Goal: Navigation & Orientation: Find specific page/section

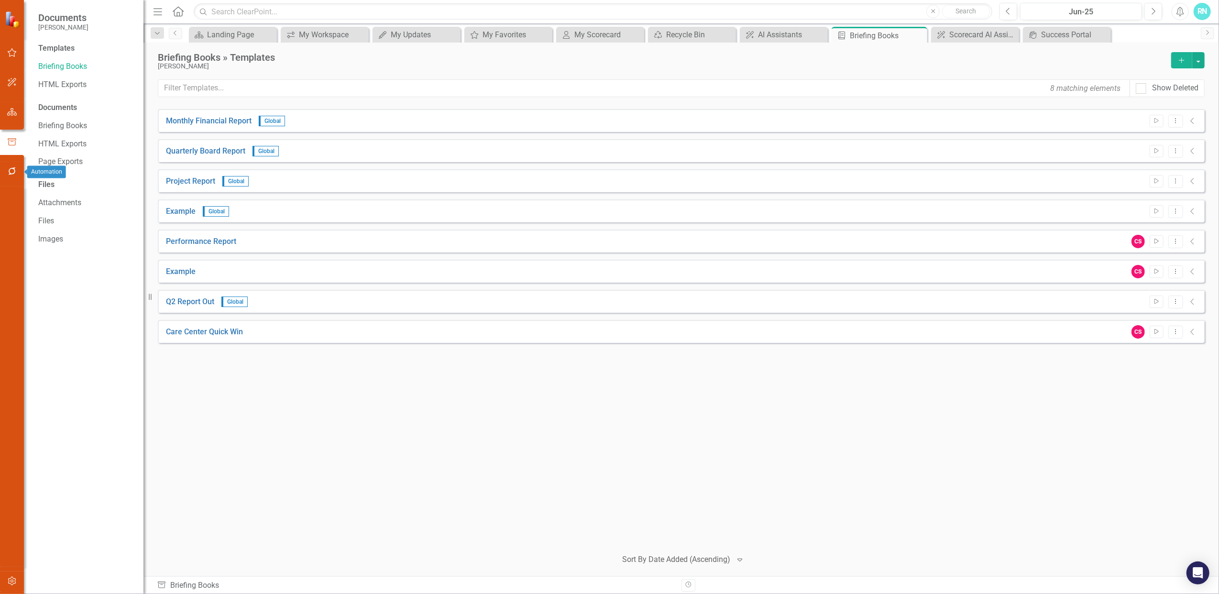
click at [6, 168] on button "button" at bounding box center [12, 172] width 22 height 20
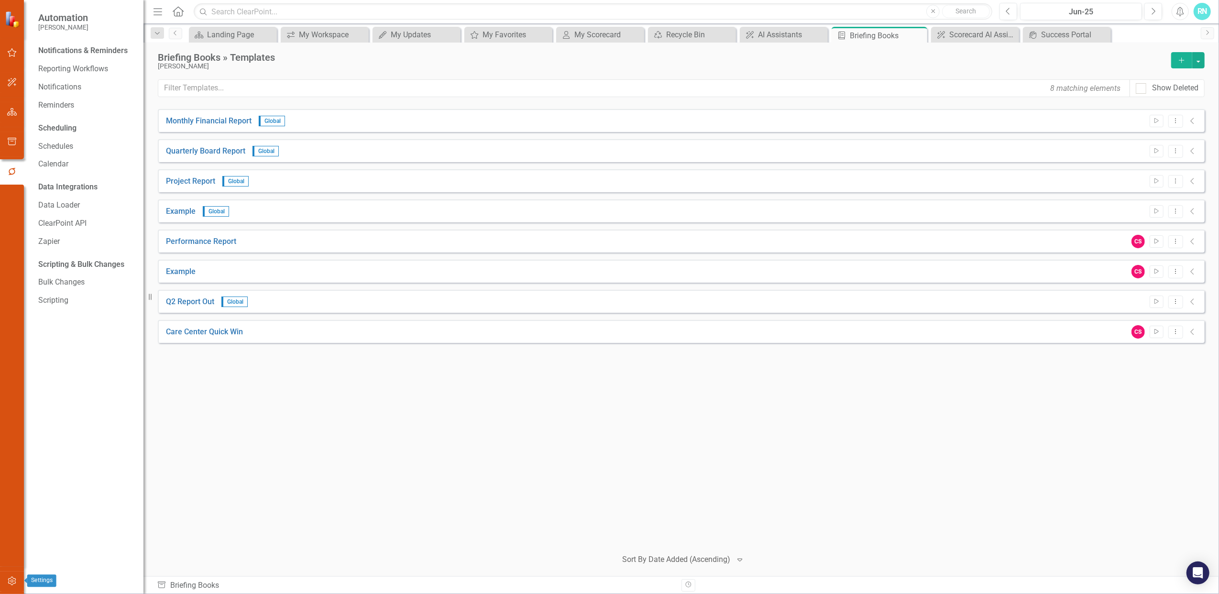
click at [11, 580] on icon "button" at bounding box center [12, 581] width 10 height 8
click at [73, 84] on link "Manage Groups" at bounding box center [86, 84] width 96 height 11
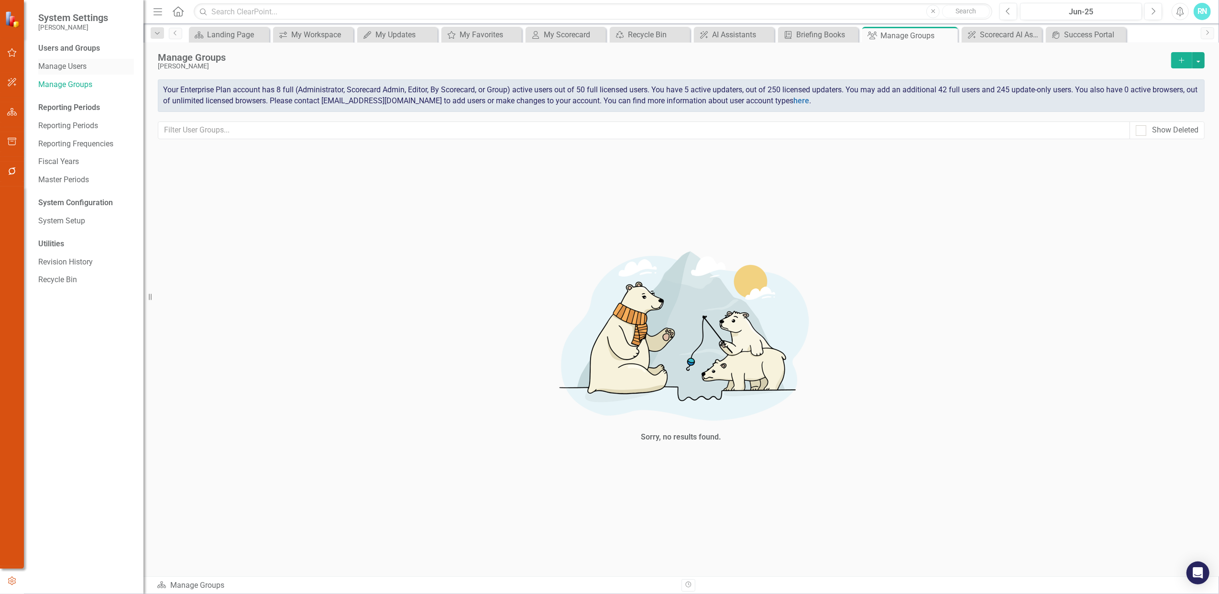
click at [73, 62] on link "Manage Users" at bounding box center [86, 66] width 96 height 11
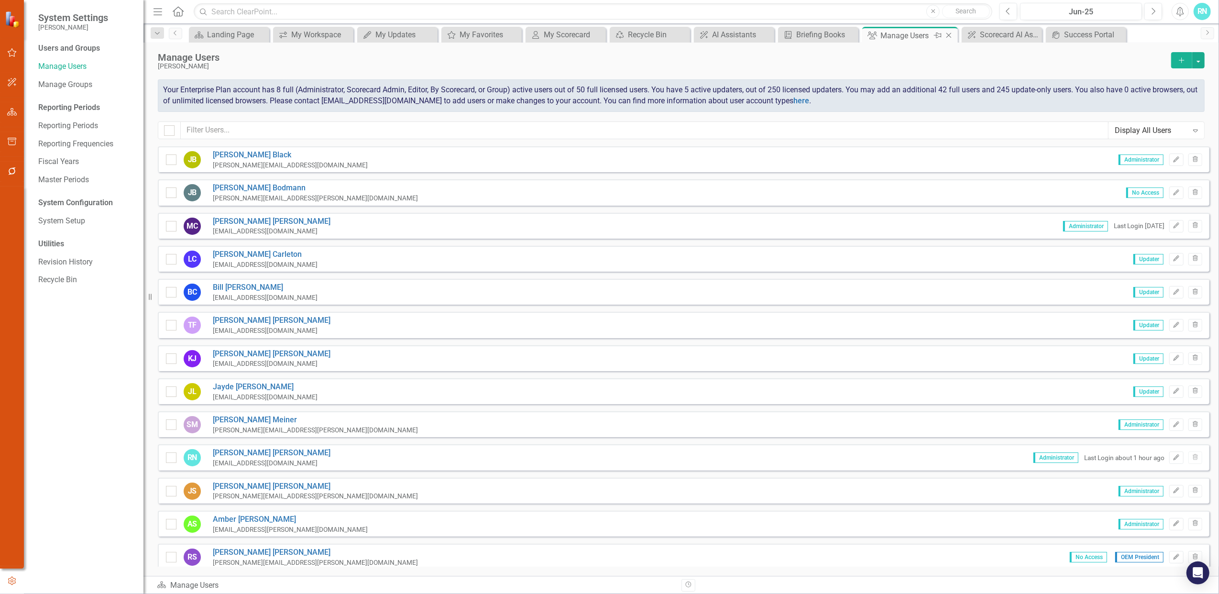
click at [949, 35] on icon at bounding box center [948, 35] width 5 height 5
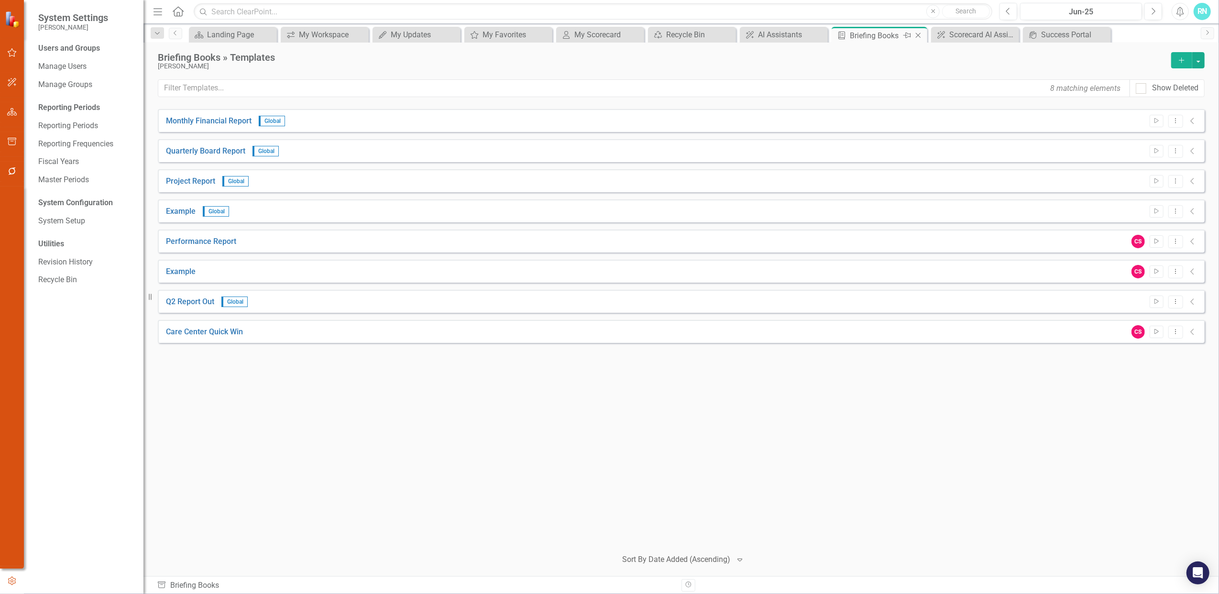
click at [917, 33] on icon "Close" at bounding box center [918, 36] width 10 height 8
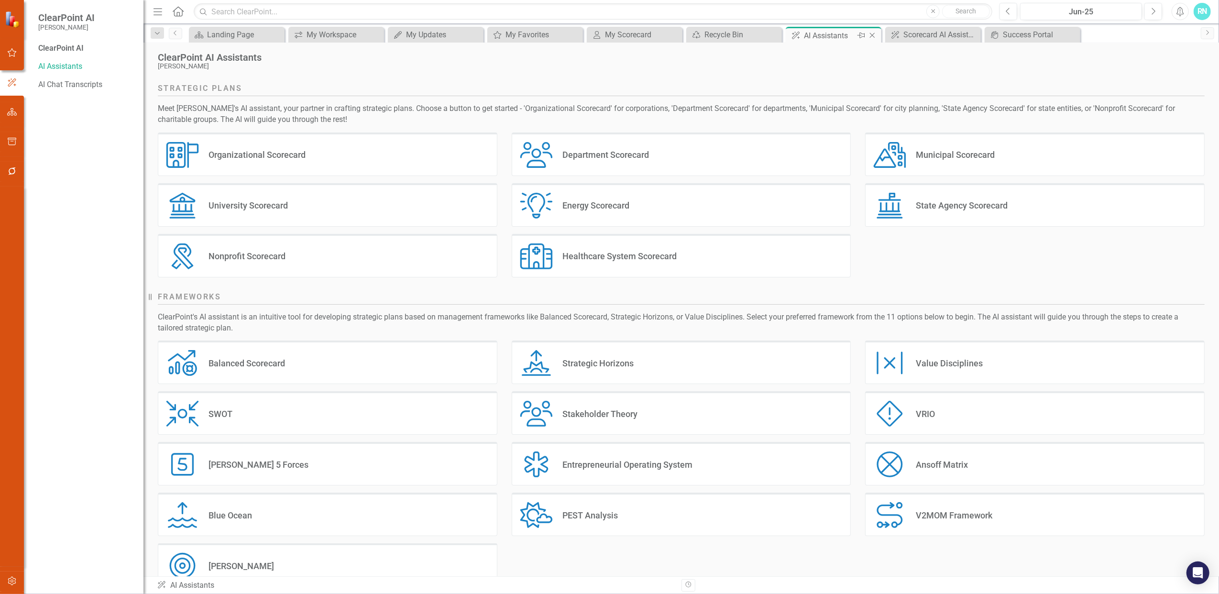
click at [873, 35] on icon "Close" at bounding box center [872, 36] width 10 height 8
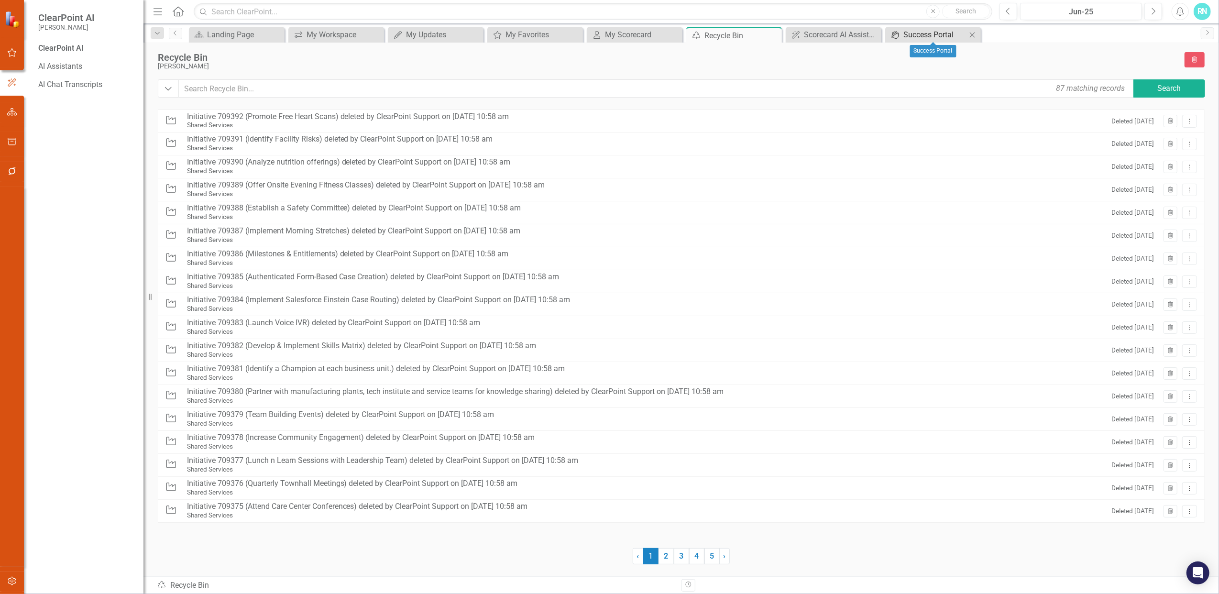
click at [926, 31] on div "Success Portal" at bounding box center [934, 35] width 63 height 12
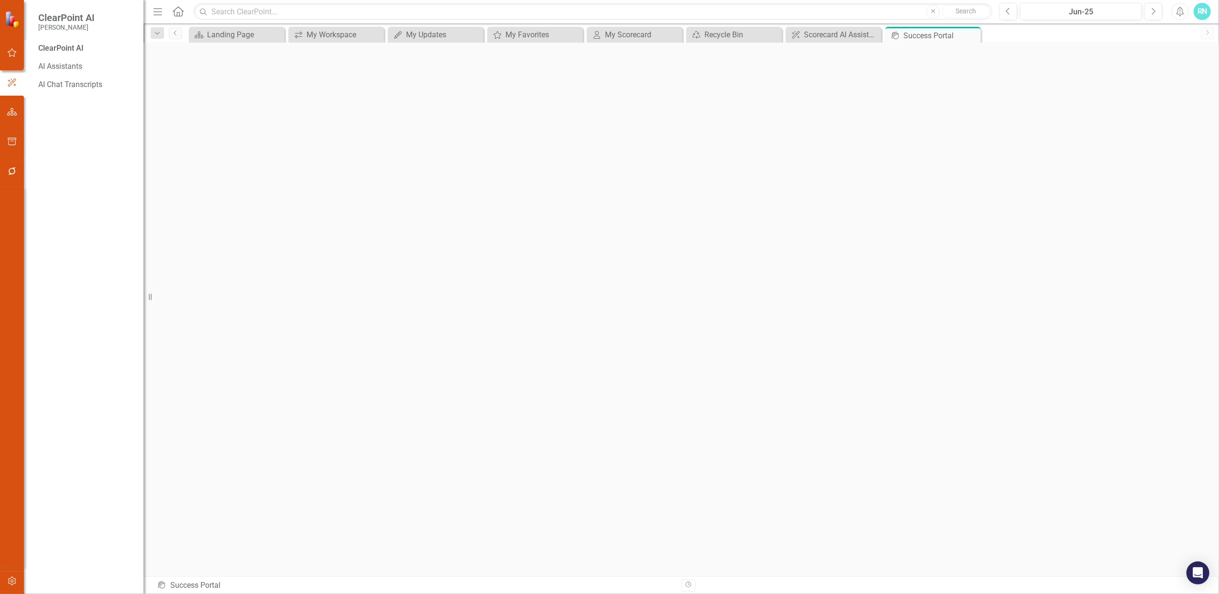
scroll to position [4, 0]
click at [624, 30] on div "My Scorecard" at bounding box center [636, 35] width 63 height 12
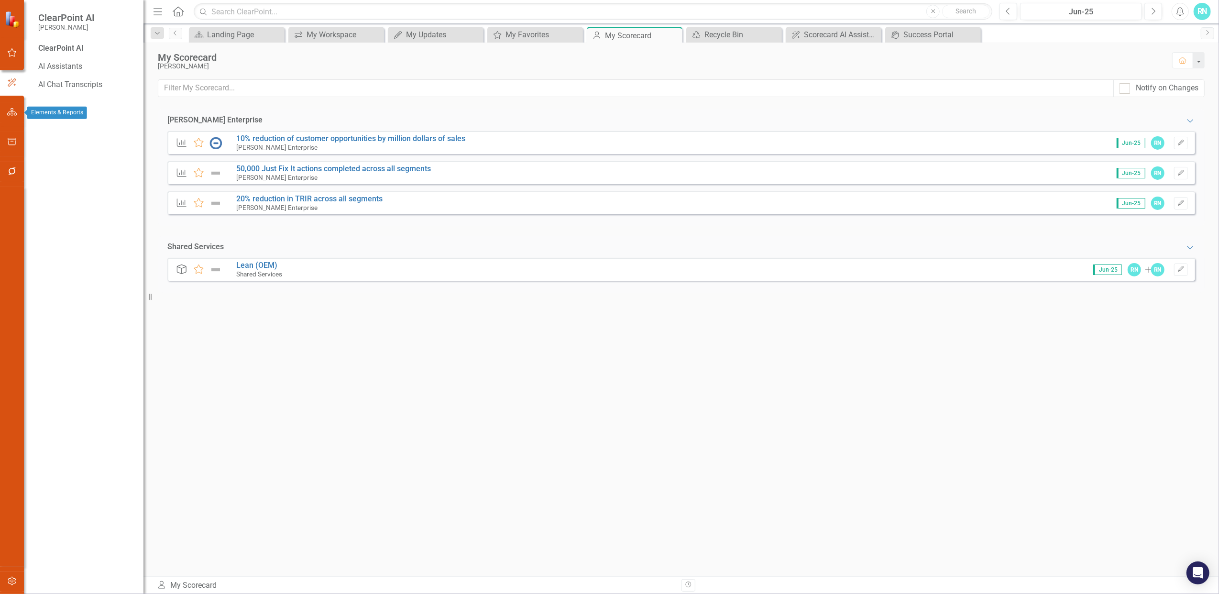
click at [12, 111] on icon "button" at bounding box center [12, 112] width 10 height 8
click at [66, 117] on link "Elements" at bounding box center [63, 118] width 32 height 11
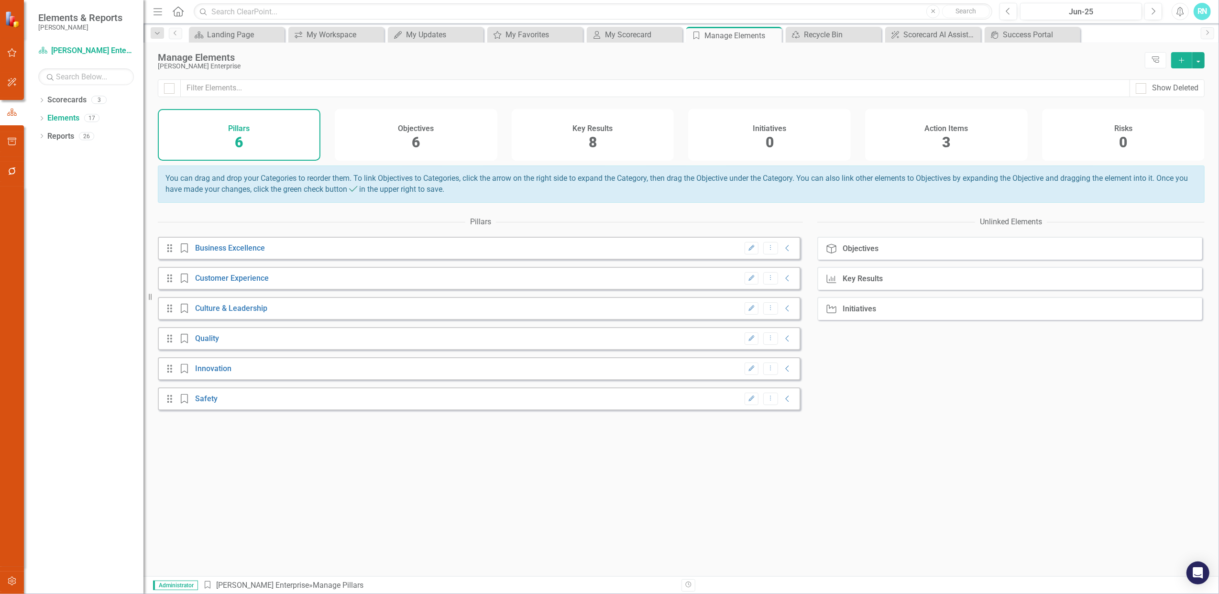
click at [410, 135] on div "Objectives 6" at bounding box center [416, 135] width 163 height 52
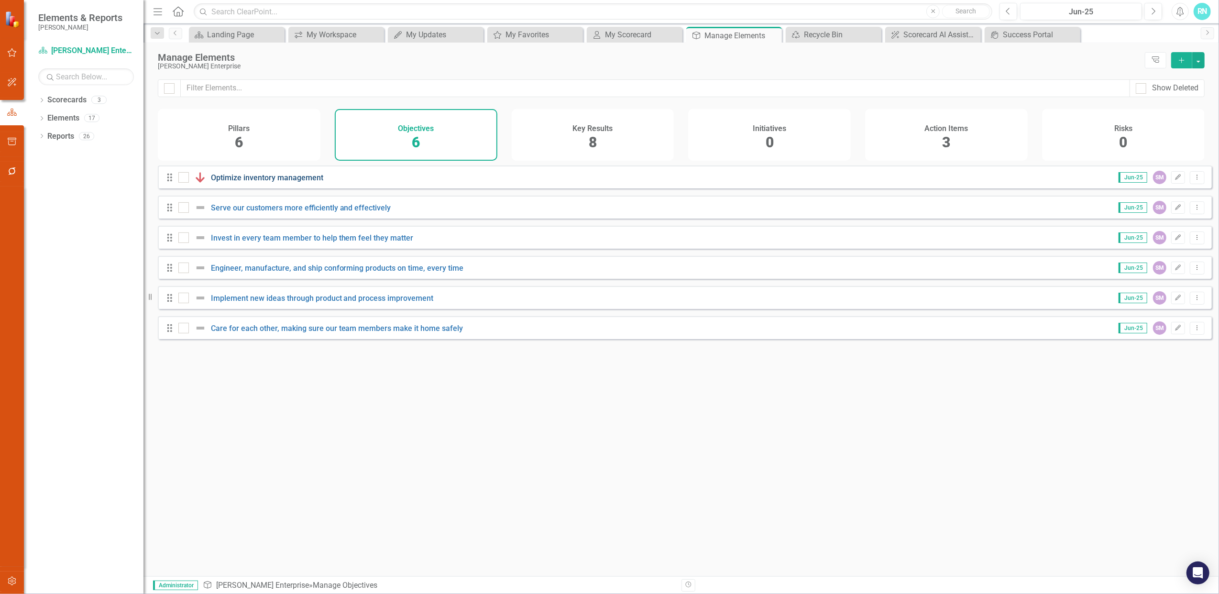
click at [290, 182] on link "Optimize inventory management" at bounding box center [267, 177] width 112 height 9
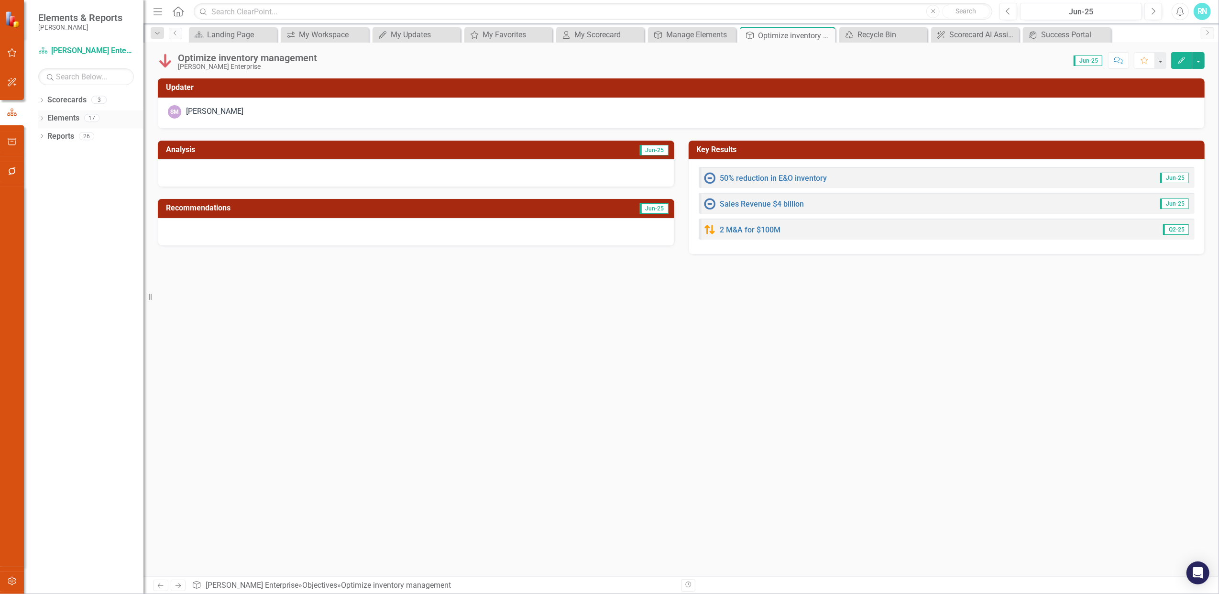
click at [55, 115] on link "Elements" at bounding box center [63, 118] width 32 height 11
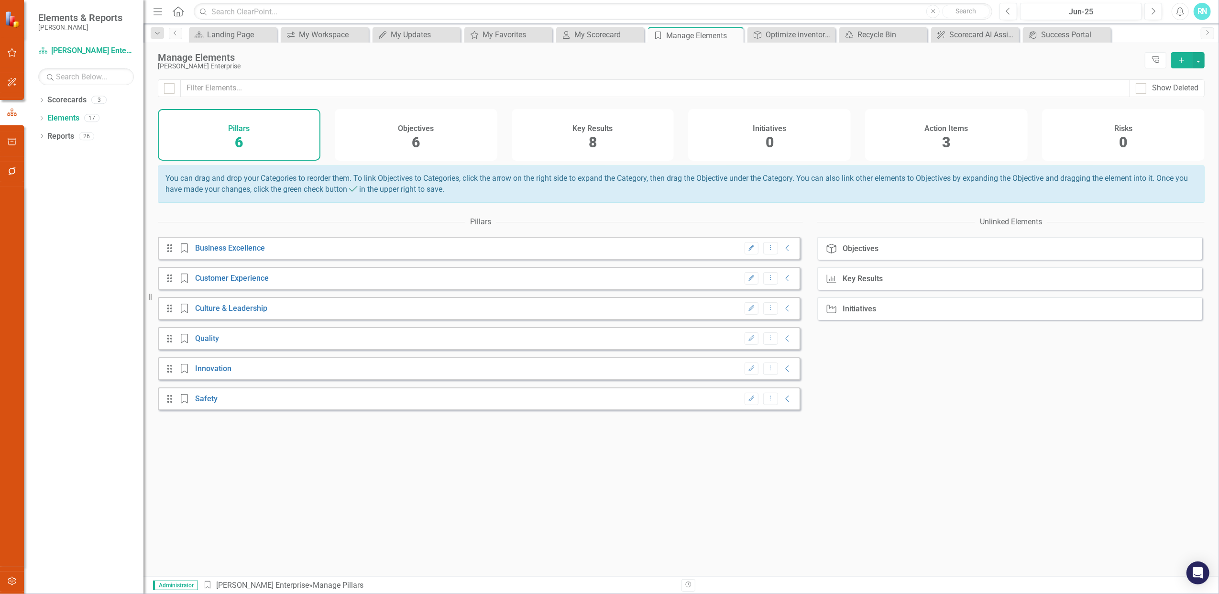
click at [804, 126] on div "Initiatives 0" at bounding box center [769, 135] width 163 height 52
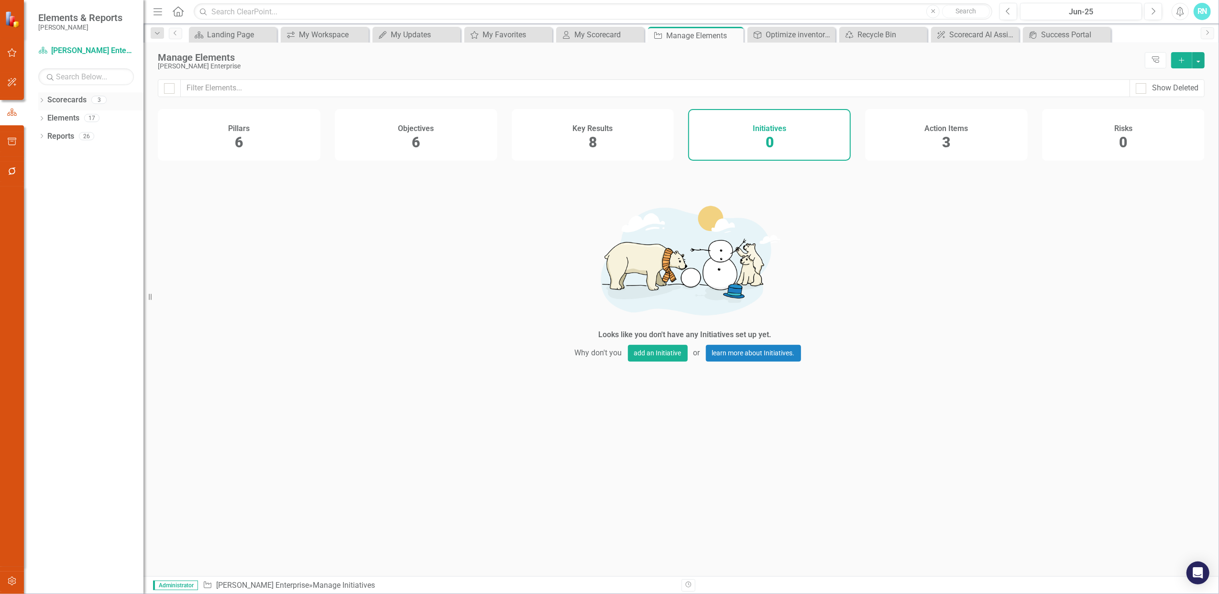
click at [39, 99] on icon "Dropdown" at bounding box center [41, 100] width 7 height 5
click at [43, 117] on icon "Dropdown" at bounding box center [46, 118] width 7 height 6
click at [57, 138] on icon "Dropdown" at bounding box center [56, 136] width 7 height 6
click at [89, 153] on link "Care Center" at bounding box center [108, 154] width 72 height 11
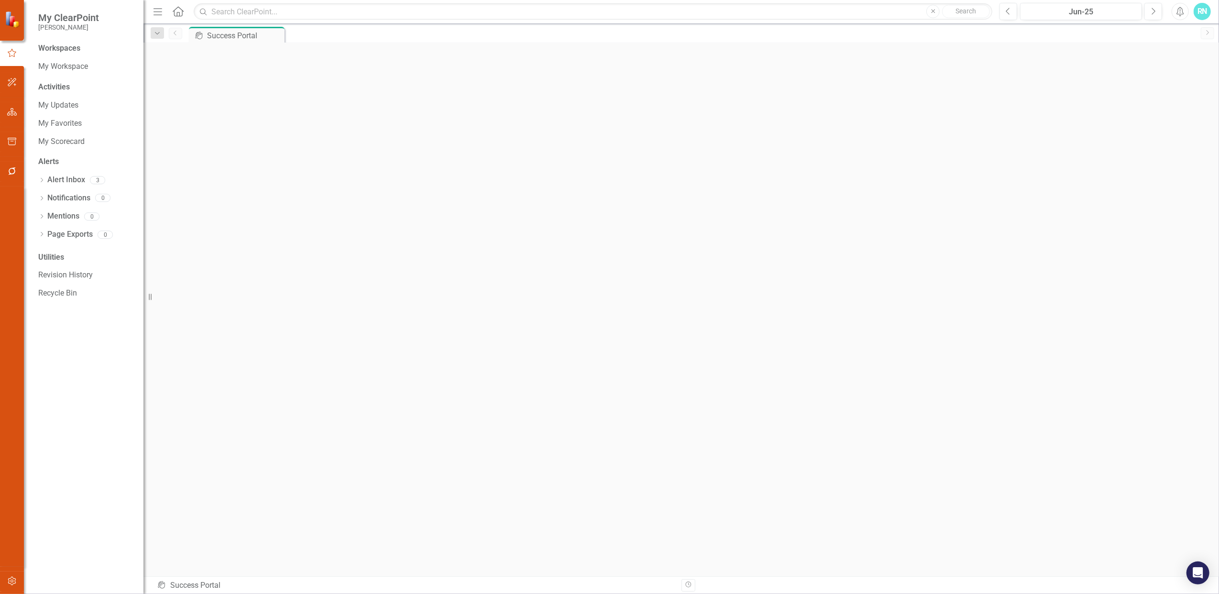
scroll to position [4, 0]
